Goal: Task Accomplishment & Management: Manage account settings

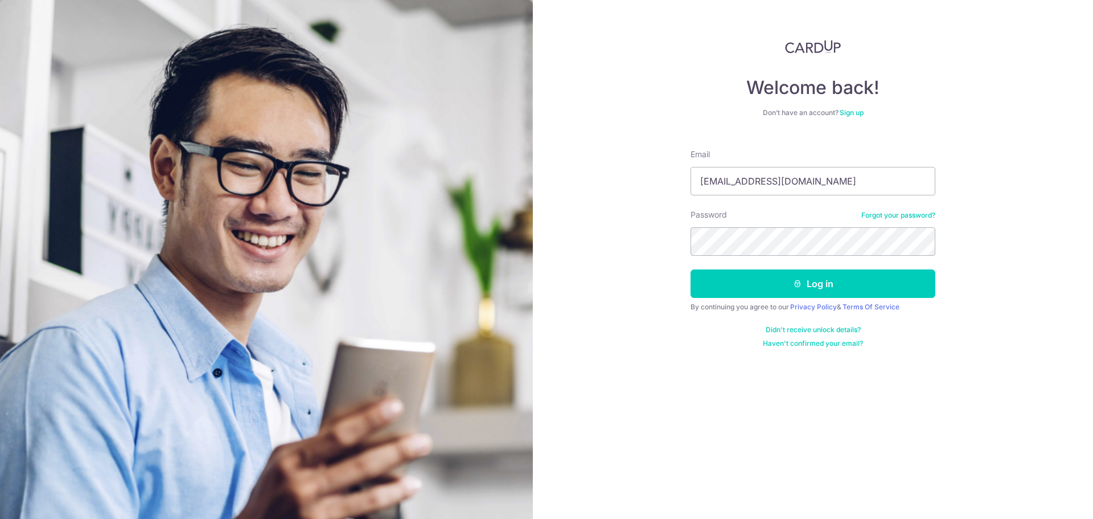
click at [691, 269] on button "Log in" at bounding box center [813, 283] width 245 height 28
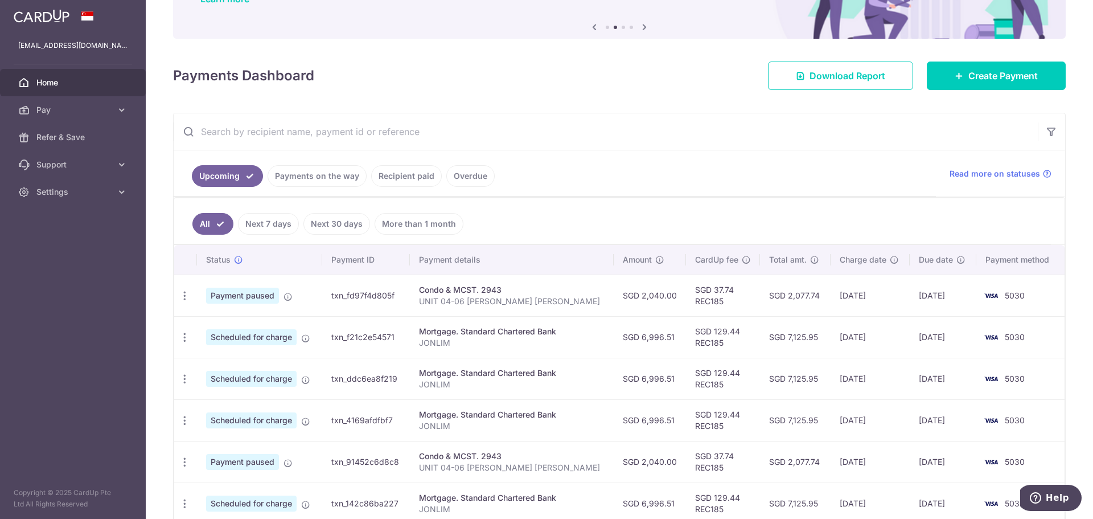
scroll to position [54, 0]
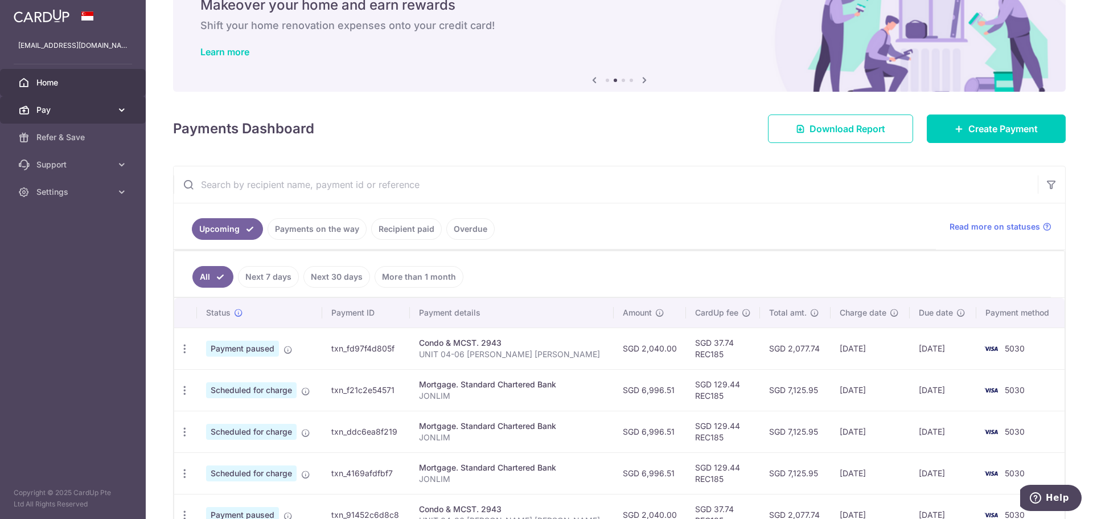
click at [121, 108] on icon at bounding box center [121, 109] width 11 height 11
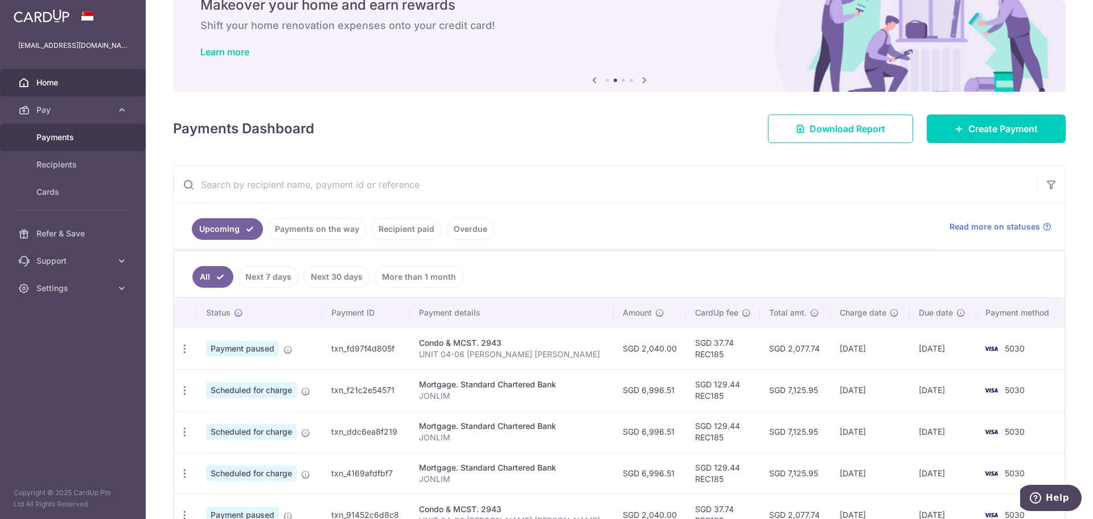
click at [85, 131] on link "Payments" at bounding box center [73, 137] width 146 height 27
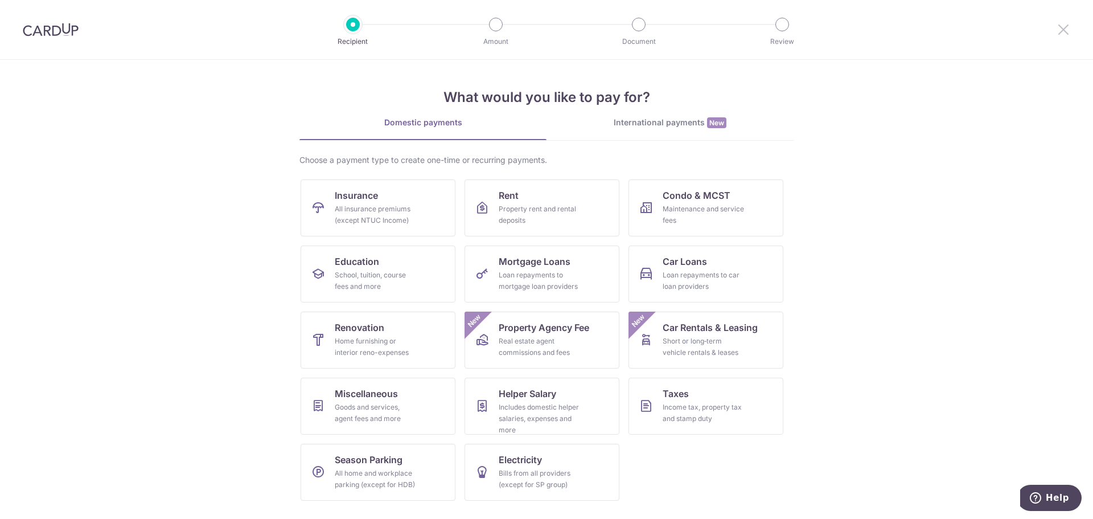
click at [1069, 27] on icon at bounding box center [1064, 29] width 14 height 14
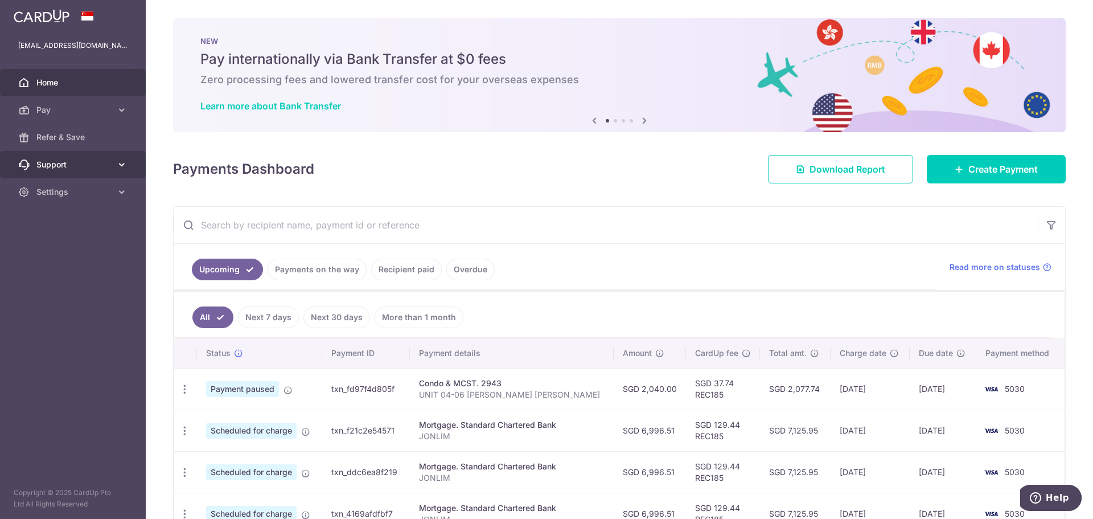
click at [106, 160] on span "Support" at bounding box center [73, 164] width 75 height 11
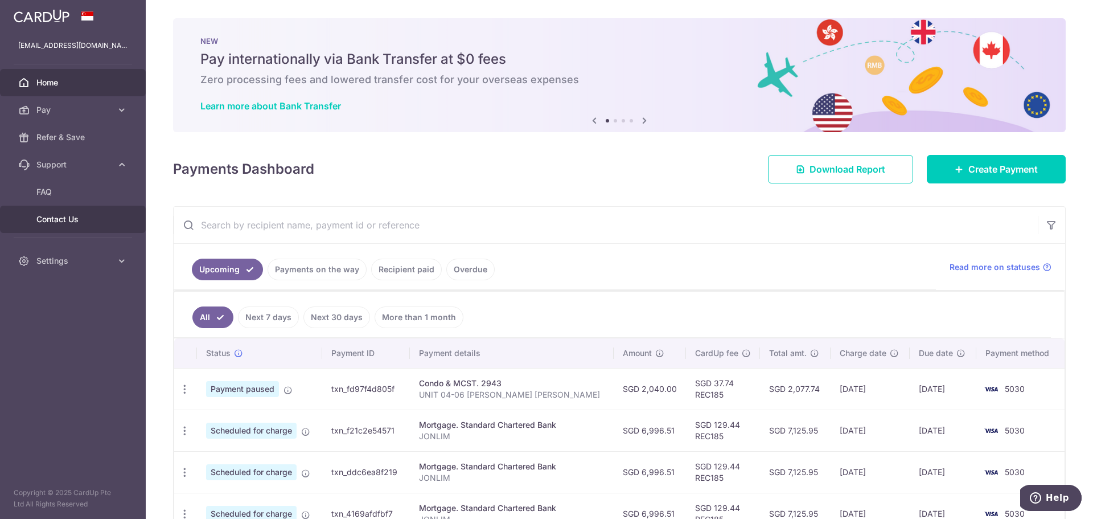
click at [58, 222] on span "Contact Us" at bounding box center [73, 218] width 75 height 11
click at [184, 384] on icon "button" at bounding box center [185, 389] width 12 height 12
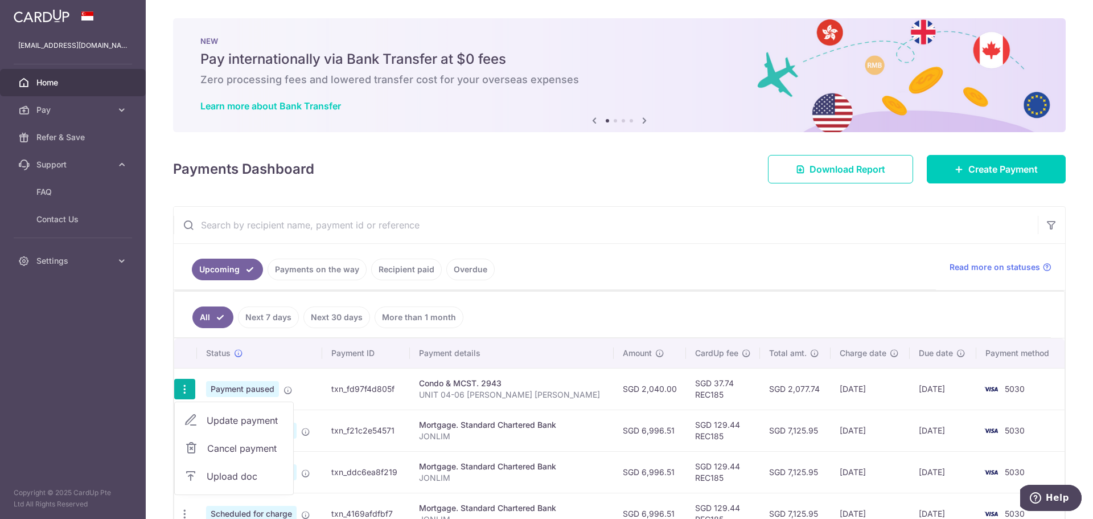
scroll to position [154, 0]
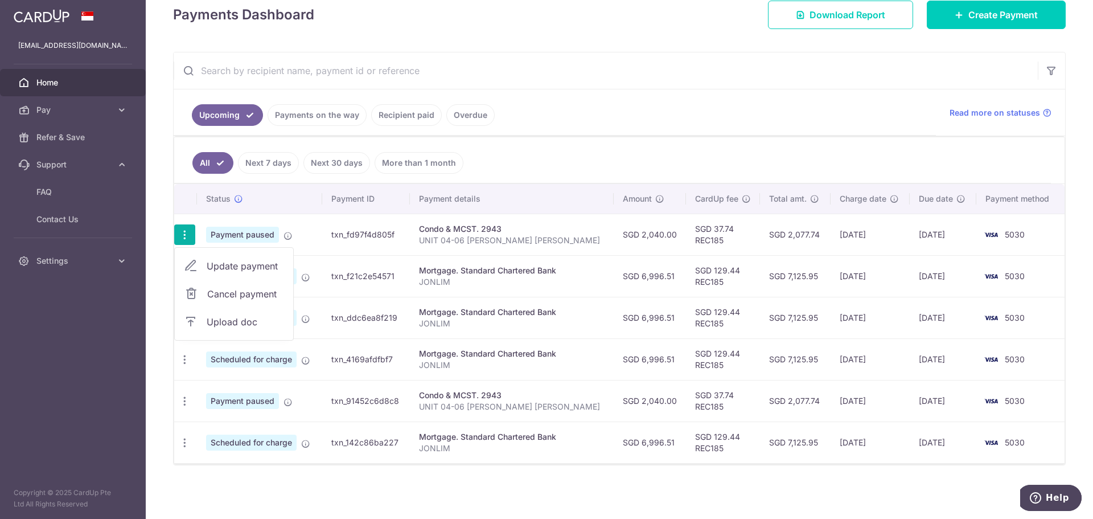
click at [487, 147] on ul "All Next 7 days Next 30 days More than 1 month" at bounding box center [612, 160] width 877 height 46
click at [187, 277] on icon "button" at bounding box center [185, 276] width 12 height 12
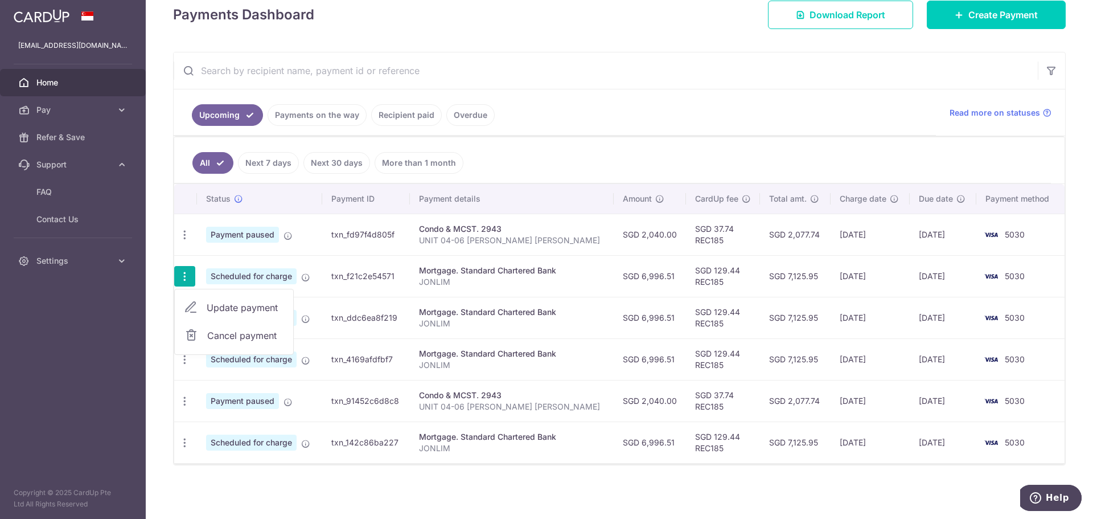
click at [486, 154] on ul "All Next 7 days Next 30 days More than 1 month" at bounding box center [612, 160] width 877 height 46
click at [181, 233] on icon "button" at bounding box center [185, 235] width 12 height 12
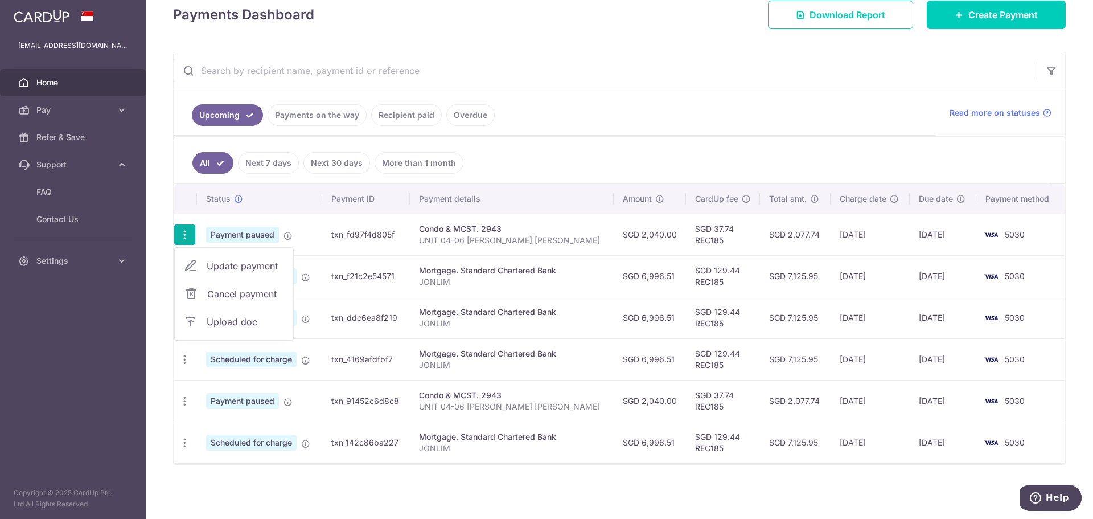
click at [555, 149] on ul "All Next 7 days Next 30 days More than 1 month" at bounding box center [612, 160] width 877 height 46
click at [709, 151] on ul "All Next 7 days Next 30 days More than 1 month" at bounding box center [612, 160] width 877 height 46
click at [559, 149] on ul "All Next 7 days Next 30 days More than 1 month" at bounding box center [612, 160] width 877 height 46
click at [186, 233] on icon "button" at bounding box center [185, 235] width 12 height 12
click at [241, 294] on span "Cancel payment" at bounding box center [245, 294] width 76 height 14
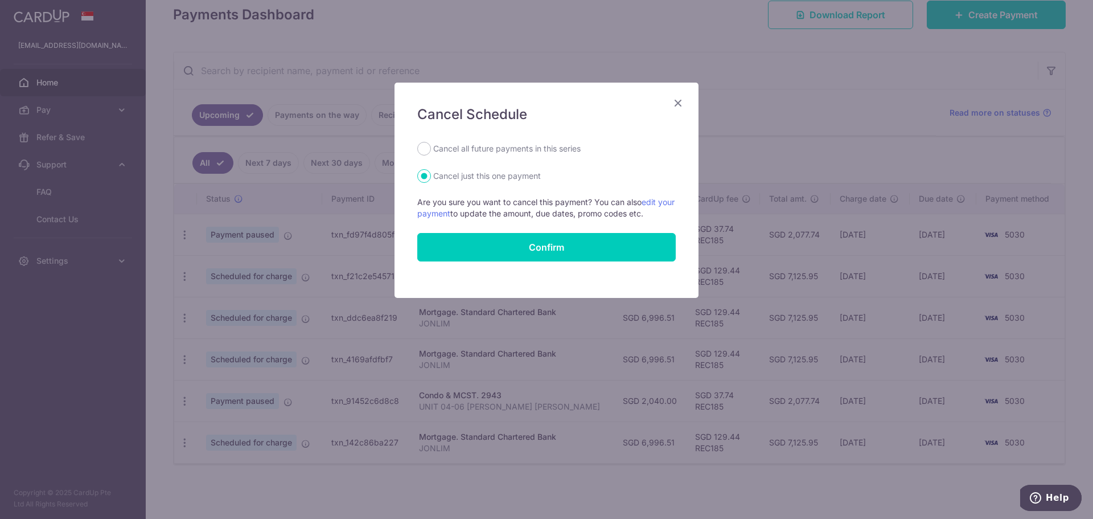
click at [677, 97] on icon "Close" at bounding box center [678, 103] width 14 height 14
